Goal: Find specific page/section: Find specific page/section

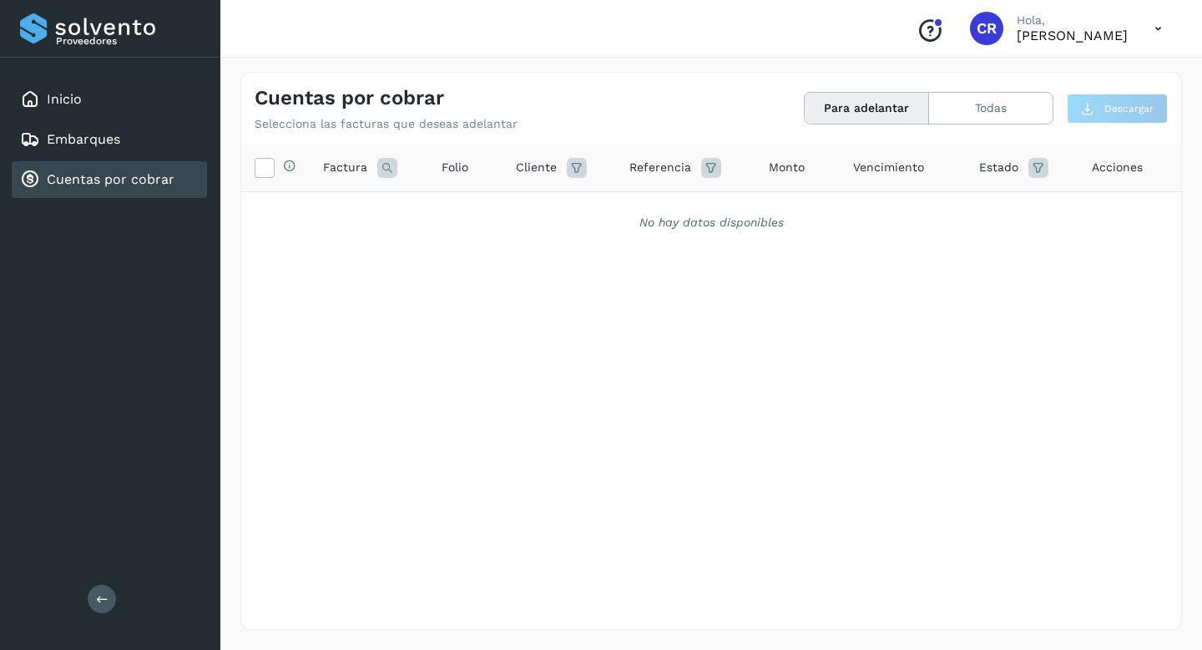
click at [144, 179] on link "Cuentas por cobrar" at bounding box center [111, 179] width 128 height 16
click at [871, 109] on button "Para adelantar" at bounding box center [867, 108] width 124 height 31
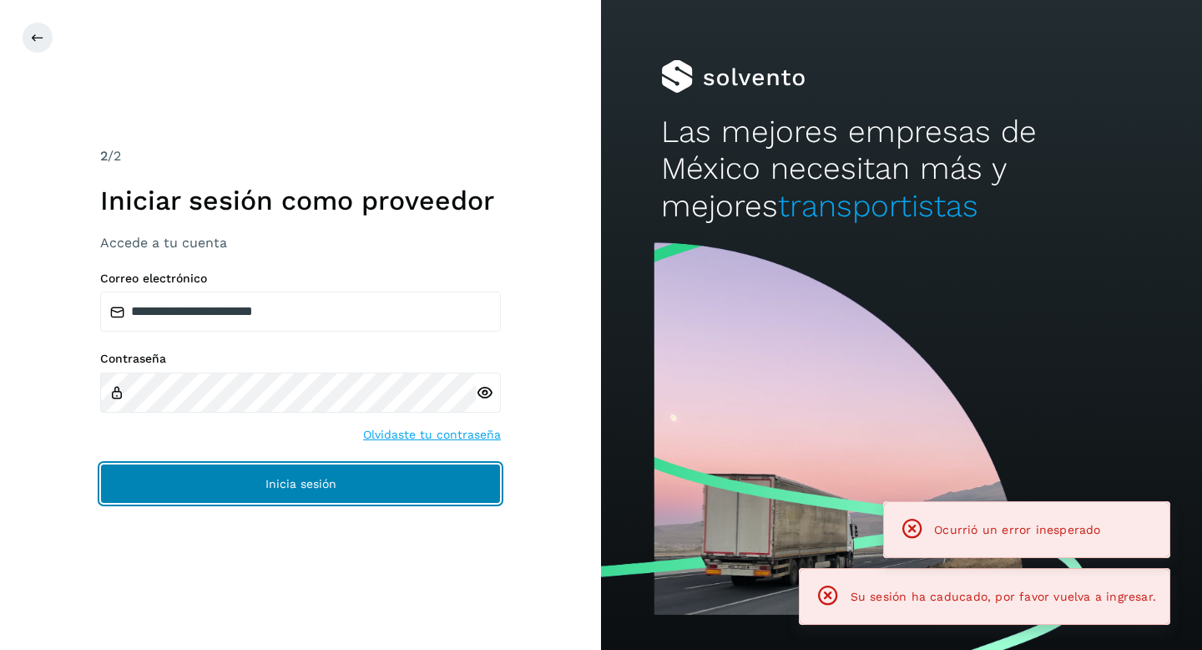
click at [395, 493] on button "Inicia sesión" at bounding box center [300, 483] width 401 height 40
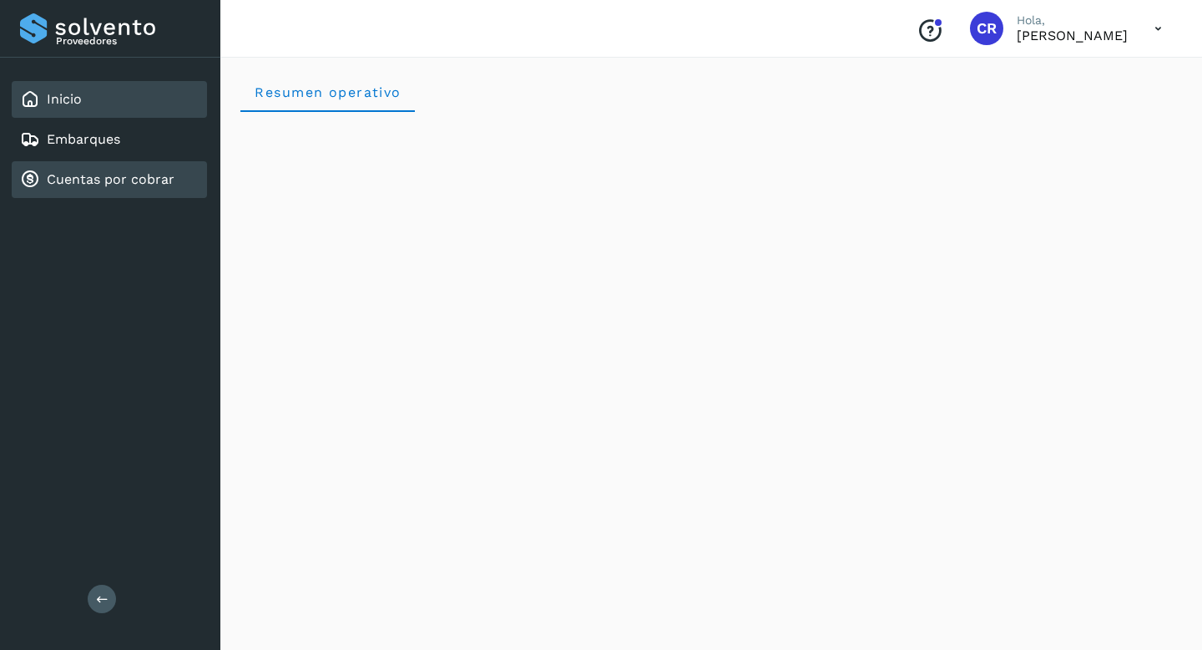
click at [136, 180] on link "Cuentas por cobrar" at bounding box center [111, 179] width 128 height 16
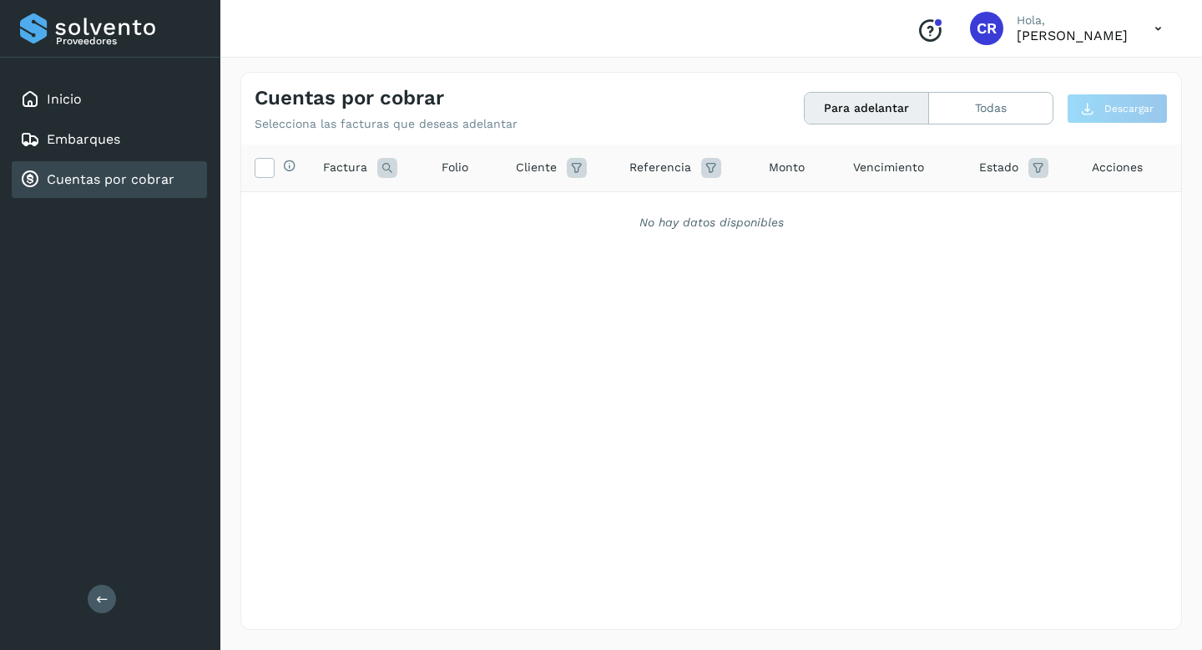
click at [156, 188] on div "Cuentas por cobrar" at bounding box center [97, 180] width 154 height 20
click at [161, 176] on link "Cuentas por cobrar" at bounding box center [111, 179] width 128 height 16
click at [128, 176] on link "Cuentas por cobrar" at bounding box center [111, 179] width 128 height 16
